Goal: Task Accomplishment & Management: Complete application form

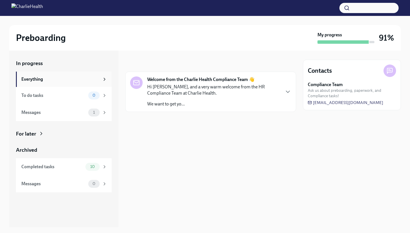
click at [102, 79] on icon at bounding box center [104, 79] width 5 height 5
click at [105, 79] on icon at bounding box center [104, 79] width 1 height 3
click at [101, 78] on div "Everything" at bounding box center [64, 79] width 86 height 6
click at [103, 77] on icon at bounding box center [104, 79] width 5 height 5
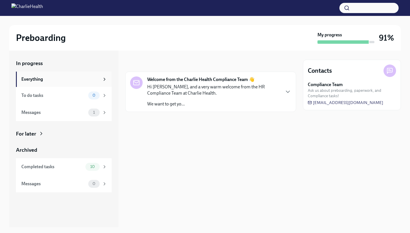
click at [35, 81] on div "Everything" at bounding box center [60, 79] width 78 height 6
click at [58, 94] on div "To do tasks" at bounding box center [53, 95] width 65 height 6
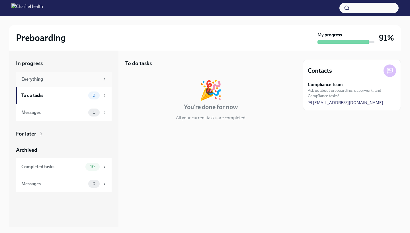
click at [61, 81] on div "Everything" at bounding box center [60, 79] width 78 height 6
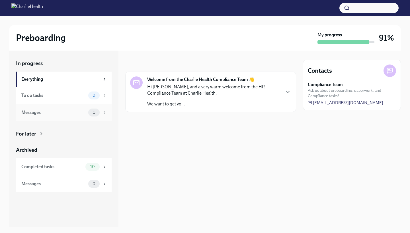
click at [77, 114] on div "Messages" at bounding box center [53, 113] width 65 height 6
click at [91, 113] on span "1" at bounding box center [94, 112] width 9 height 4
click at [104, 114] on icon at bounding box center [104, 112] width 5 height 5
click at [103, 164] on icon at bounding box center [104, 166] width 5 height 5
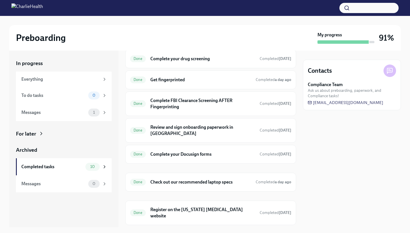
scroll to position [90, 0]
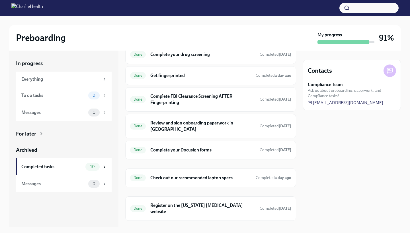
click at [363, 43] on div at bounding box center [342, 41] width 51 height 3
click at [81, 111] on div "Messages" at bounding box center [53, 113] width 65 height 6
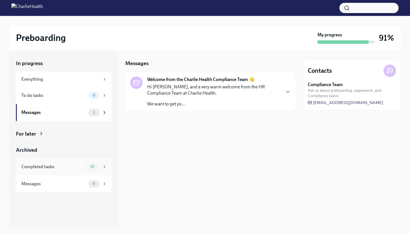
click at [83, 166] on div "Completed tasks 10" at bounding box center [64, 167] width 86 height 8
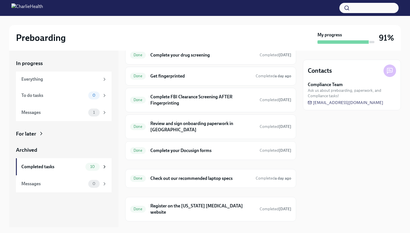
scroll to position [90, 0]
click at [378, 44] on div "My progress 91%" at bounding box center [355, 38] width 77 height 12
click at [384, 74] on div at bounding box center [389, 71] width 13 height 13
click at [92, 110] on div "1" at bounding box center [93, 113] width 11 height 8
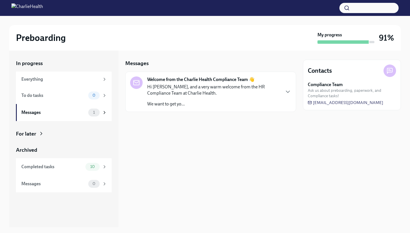
click at [193, 86] on p "Hi [PERSON_NAME], and a very warm welcome from the HR Compliance Team at Charli…" at bounding box center [213, 90] width 133 height 13
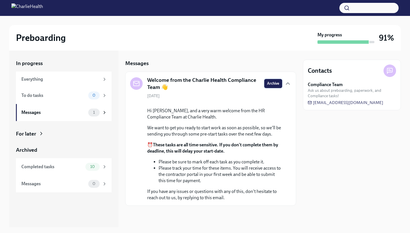
click at [267, 87] on button "Archive" at bounding box center [273, 83] width 18 height 9
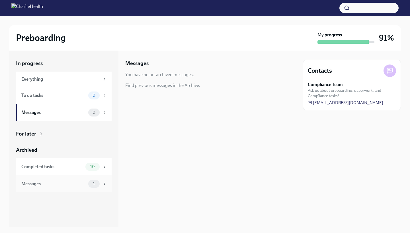
click at [89, 184] on div "1" at bounding box center [93, 184] width 11 height 8
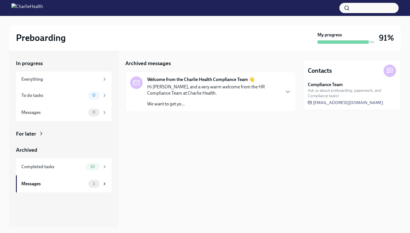
click at [184, 84] on p "Hi [PERSON_NAME], and a very warm welcome from the HR Compliance Team at Charli…" at bounding box center [213, 90] width 133 height 13
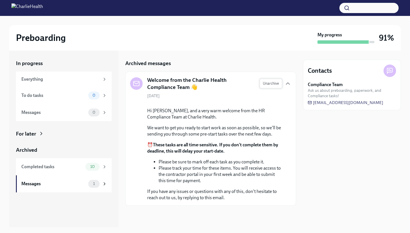
click at [264, 85] on span "Unarchive" at bounding box center [271, 84] width 16 height 6
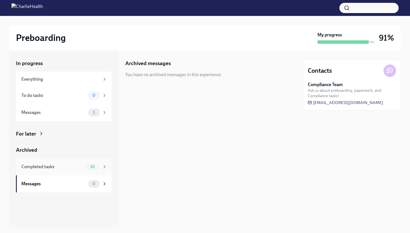
click at [65, 166] on div "Completed tasks" at bounding box center [52, 167] width 62 height 6
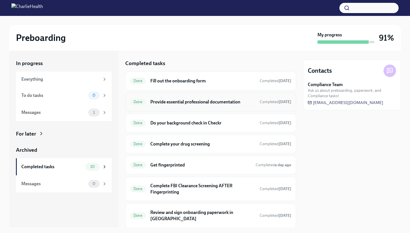
drag, startPoint x: 290, startPoint y: 107, endPoint x: 287, endPoint y: 96, distance: 11.7
click at [287, 96] on div "Done Provide essential professional documentation Completed [DATE]" at bounding box center [210, 102] width 171 height 19
click at [70, 114] on div "Messages" at bounding box center [53, 113] width 65 height 6
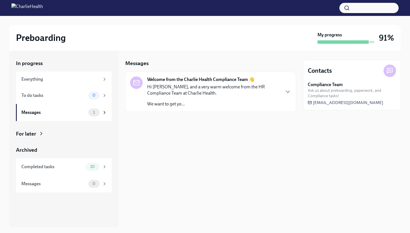
click at [264, 87] on p "Hi [PERSON_NAME], and a very warm welcome from the HR Compliance Team at Charli…" at bounding box center [213, 90] width 133 height 13
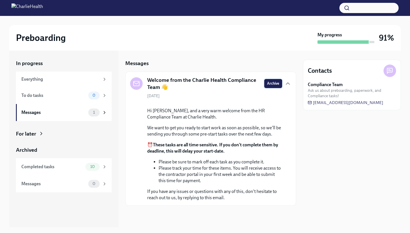
click at [267, 80] on button "Archive" at bounding box center [273, 83] width 18 height 9
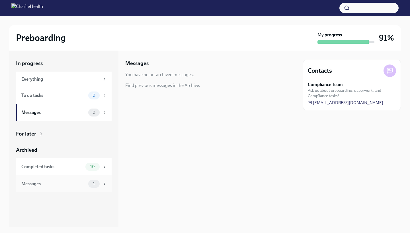
click at [94, 183] on span "1" at bounding box center [94, 184] width 9 height 4
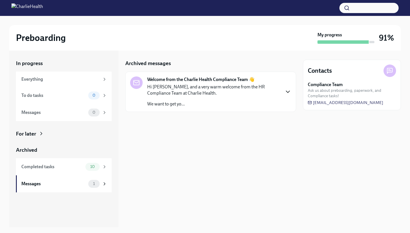
click at [290, 93] on icon "button" at bounding box center [287, 91] width 7 height 7
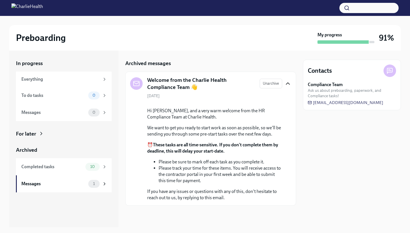
click at [344, 48] on div "Preboarding My progress 91%" at bounding box center [205, 38] width 392 height 26
click at [82, 182] on div "Messages" at bounding box center [53, 184] width 65 height 6
click at [96, 96] on span "0" at bounding box center [94, 95] width 10 height 4
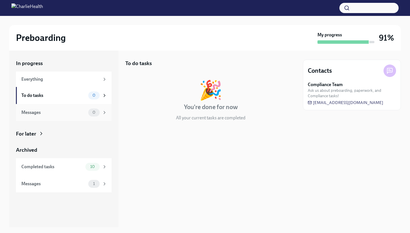
click at [96, 110] on div "0" at bounding box center [93, 113] width 11 height 8
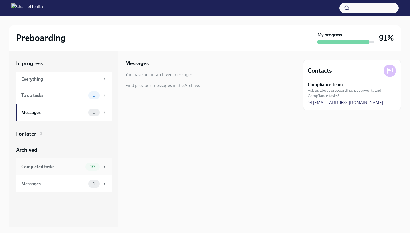
click at [75, 170] on div "Completed tasks 10" at bounding box center [64, 166] width 96 height 17
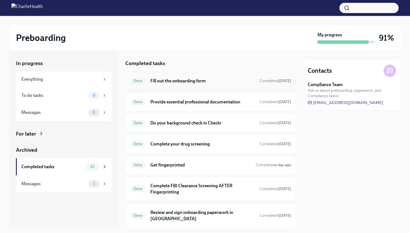
click at [226, 82] on h6 "Fill out the onboarding form" at bounding box center [202, 81] width 105 height 6
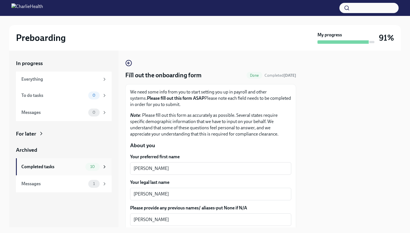
click at [83, 166] on div "Completed tasks" at bounding box center [52, 167] width 62 height 6
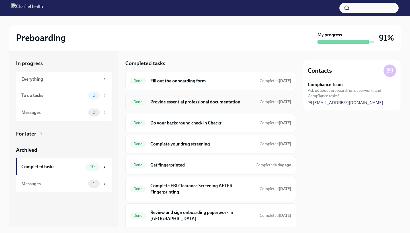
click at [220, 104] on h6 "Provide essential professional documentation" at bounding box center [202, 102] width 105 height 6
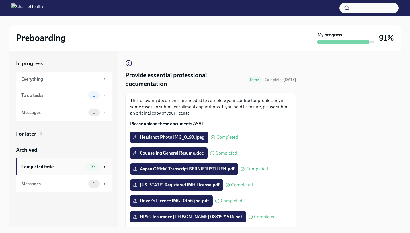
click at [93, 166] on span "10" at bounding box center [92, 167] width 11 height 4
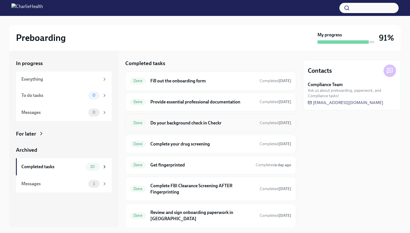
click at [197, 123] on h6 "Do your background check in Checkr" at bounding box center [202, 123] width 105 height 6
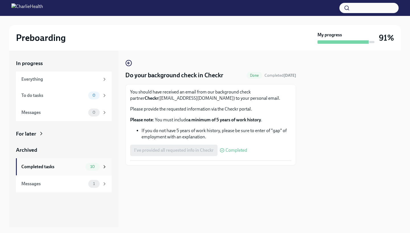
click at [92, 166] on span "10" at bounding box center [92, 167] width 11 height 4
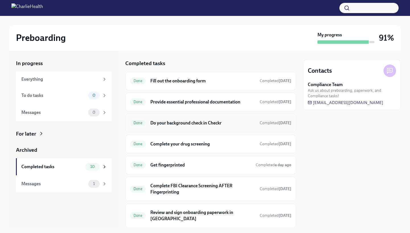
click at [180, 123] on h6 "Do your background check in Checkr" at bounding box center [202, 123] width 105 height 6
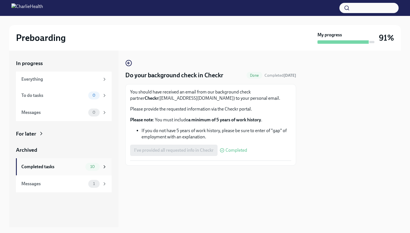
click at [86, 166] on div "10" at bounding box center [92, 167] width 14 height 8
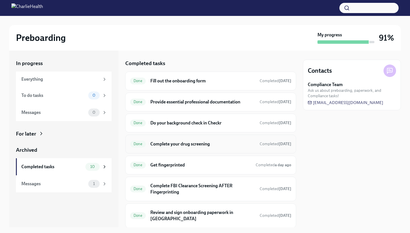
click at [177, 143] on h6 "Complete your drug screening" at bounding box center [202, 144] width 105 height 6
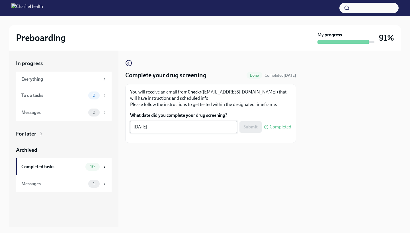
click at [156, 128] on textarea "[DATE]" at bounding box center [183, 127] width 100 height 7
click at [147, 126] on textarea "[DATE]" at bounding box center [183, 127] width 100 height 7
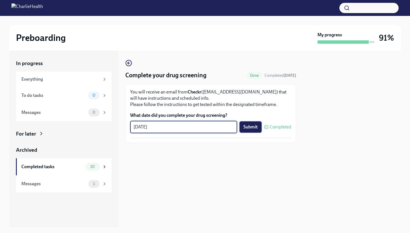
type textarea "[DATE]"
click at [255, 123] on button "Submit" at bounding box center [250, 127] width 22 height 11
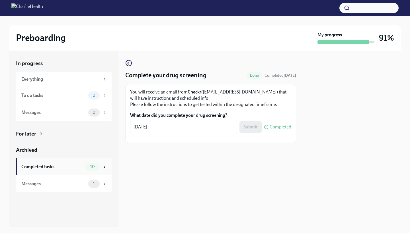
click at [83, 167] on div "Completed tasks" at bounding box center [52, 167] width 62 height 6
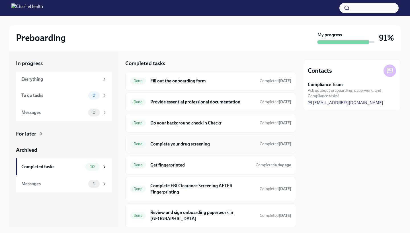
click at [196, 143] on h6 "Complete your drug screening" at bounding box center [202, 144] width 105 height 6
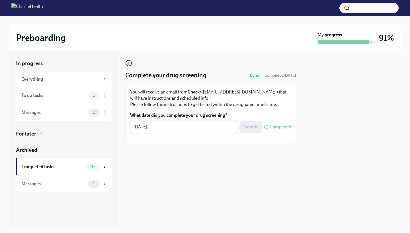
click at [146, 127] on textarea "[DATE]" at bounding box center [183, 127] width 100 height 7
click at [81, 166] on div "Completed tasks" at bounding box center [52, 167] width 62 height 6
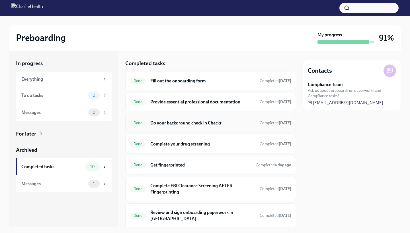
click at [206, 125] on h6 "Do your background check in Checkr" at bounding box center [202, 123] width 105 height 6
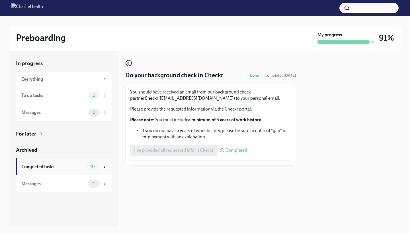
click at [100, 167] on div "10" at bounding box center [96, 167] width 22 height 8
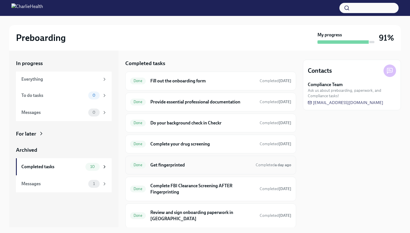
click at [192, 166] on h6 "Get fingerprinted" at bounding box center [200, 165] width 101 height 6
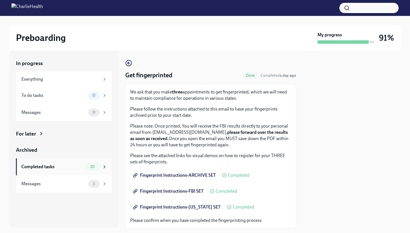
click at [87, 166] on span "10" at bounding box center [92, 167] width 11 height 4
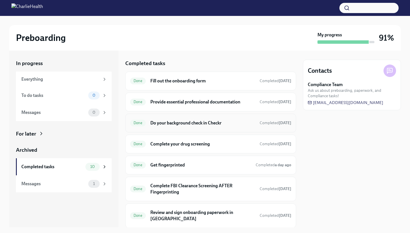
click at [192, 124] on h6 "Do your background check in Checkr" at bounding box center [202, 123] width 105 height 6
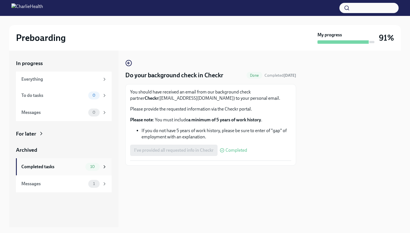
click at [91, 167] on span "10" at bounding box center [92, 167] width 11 height 4
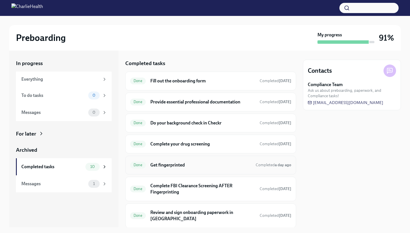
click at [194, 166] on h6 "Get fingerprinted" at bounding box center [200, 165] width 101 height 6
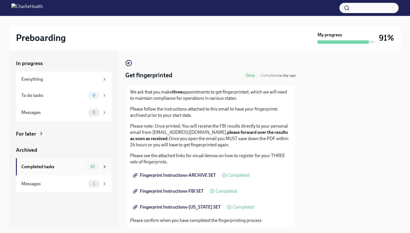
click at [78, 169] on div "Completed tasks" at bounding box center [52, 167] width 62 height 6
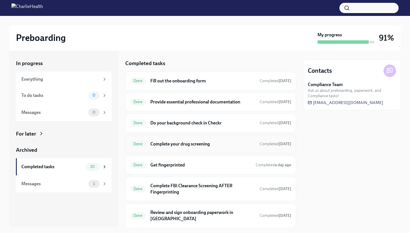
click at [187, 143] on h6 "Complete your drug screening" at bounding box center [202, 144] width 105 height 6
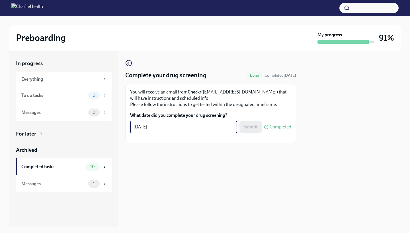
click at [146, 125] on textarea "[DATE]" at bounding box center [183, 127] width 100 height 7
type textarea "[DATE]"
click at [252, 128] on span "Submit" at bounding box center [250, 127] width 14 height 6
click at [87, 165] on span "10" at bounding box center [92, 167] width 11 height 4
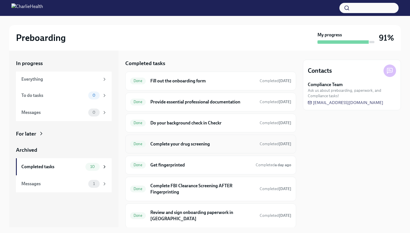
scroll to position [3, 0]
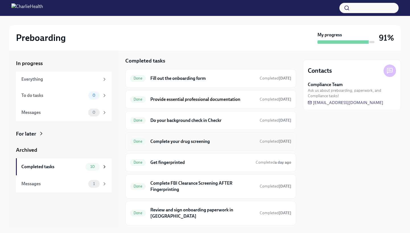
click at [205, 143] on h6 "Complete your drug screening" at bounding box center [202, 142] width 105 height 6
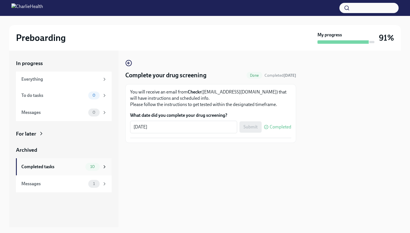
click at [93, 165] on span "10" at bounding box center [92, 167] width 11 height 4
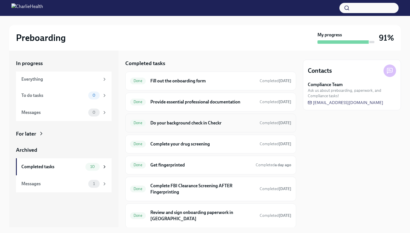
click at [244, 127] on div "Done Do your background check in Checkr Completed [DATE]" at bounding box center [210, 123] width 161 height 9
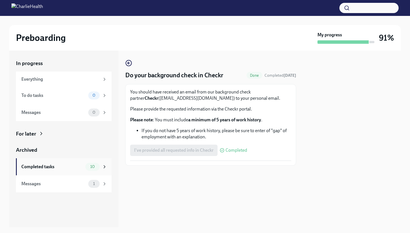
click at [97, 166] on span "10" at bounding box center [92, 167] width 11 height 4
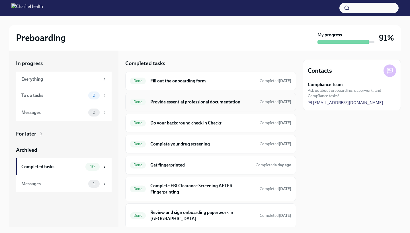
click at [246, 103] on div "Done Provide essential professional documentation Completed [DATE]" at bounding box center [210, 102] width 161 height 9
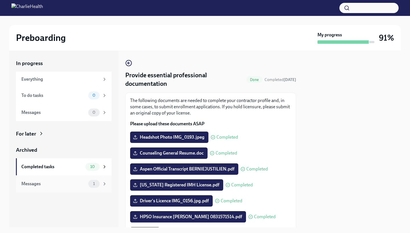
click at [69, 184] on div "Messages" at bounding box center [53, 184] width 65 height 6
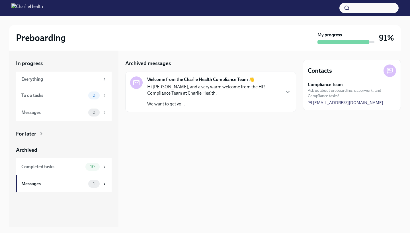
click at [330, 42] on div at bounding box center [342, 41] width 51 height 3
click at [37, 79] on div "Everything" at bounding box center [60, 79] width 78 height 6
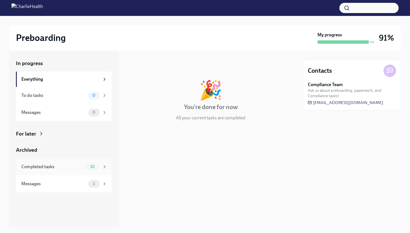
click at [83, 166] on div "Completed tasks" at bounding box center [52, 167] width 62 height 6
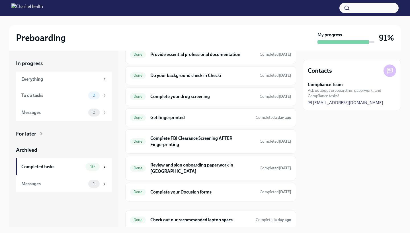
scroll to position [42, 0]
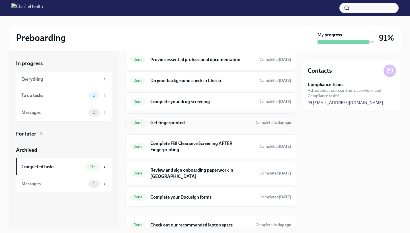
click at [182, 118] on div "Done Get fingerprinted Completed a day ago" at bounding box center [210, 123] width 171 height 19
click at [182, 123] on h6 "Get fingerprinted" at bounding box center [200, 123] width 101 height 6
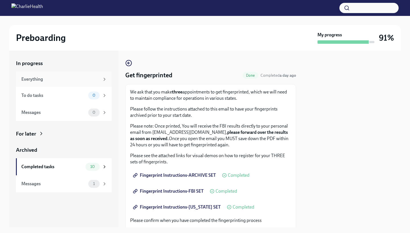
click at [75, 78] on div "Everything" at bounding box center [60, 79] width 78 height 6
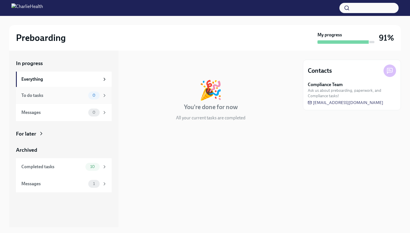
click at [76, 88] on div "To do tasks 0" at bounding box center [64, 95] width 96 height 17
click at [83, 110] on div "Messages" at bounding box center [53, 113] width 65 height 6
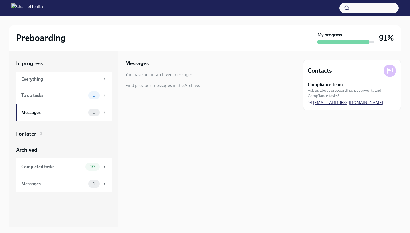
click at [351, 104] on span "[EMAIL_ADDRESS][DOMAIN_NAME]" at bounding box center [345, 103] width 75 height 6
drag, startPoint x: 387, startPoint y: 102, endPoint x: 310, endPoint y: 102, distance: 77.1
click at [310, 102] on div "Compliance Team Ask us about preboarding, paperwork, and Compliance tasks! [EMA…" at bounding box center [352, 94] width 88 height 24
copy span "[EMAIL_ADDRESS][DOMAIN_NAME]"
click at [390, 69] on icon at bounding box center [389, 70] width 7 height 7
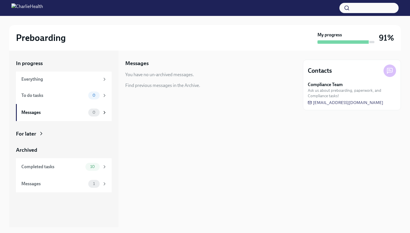
click at [390, 69] on icon at bounding box center [389, 70] width 7 height 7
click at [338, 103] on span "[EMAIL_ADDRESS][DOMAIN_NAME]" at bounding box center [345, 103] width 75 height 6
